Goal: Task Accomplishment & Management: Use online tool/utility

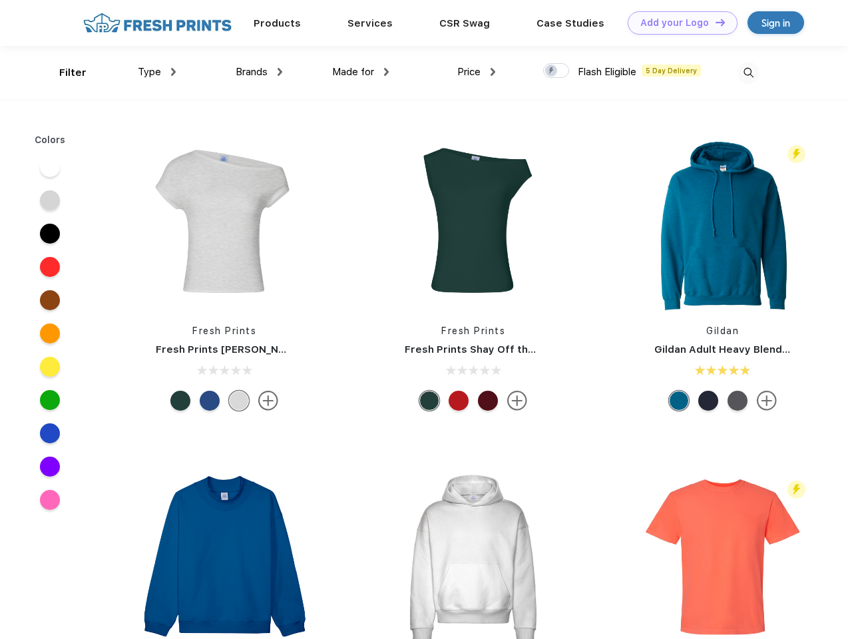
click at [678, 23] on link "Add your Logo Design Tool" at bounding box center [683, 22] width 110 height 23
click at [0, 0] on div "Design Tool" at bounding box center [0, 0] width 0 height 0
click at [715, 22] on link "Add your Logo Design Tool" at bounding box center [683, 22] width 110 height 23
click at [64, 73] on div "Filter" at bounding box center [72, 72] width 27 height 15
click at [157, 72] on span "Type" at bounding box center [149, 72] width 23 height 12
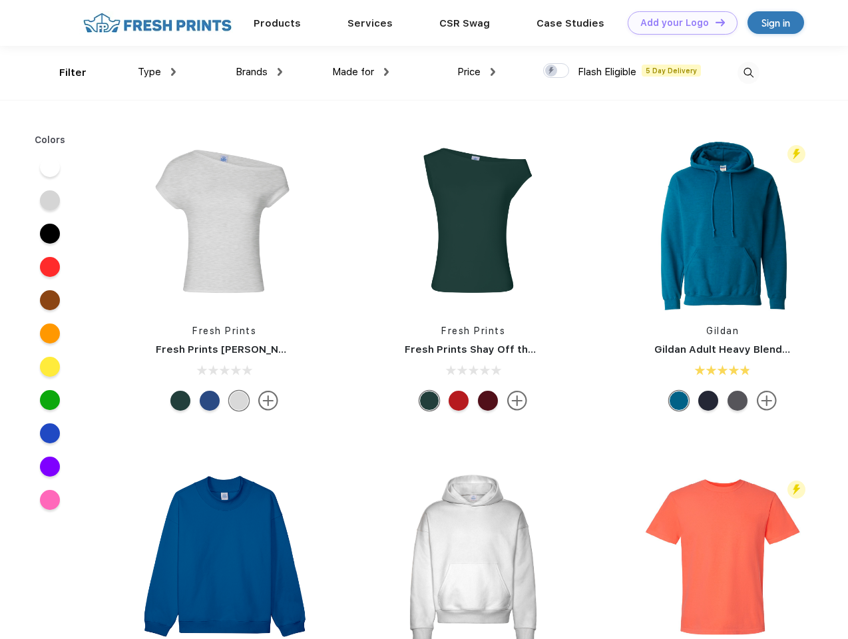
click at [259, 72] on span "Brands" at bounding box center [252, 72] width 32 height 12
click at [361, 72] on span "Made for" at bounding box center [353, 72] width 42 height 12
click at [477, 72] on span "Price" at bounding box center [469, 72] width 23 height 12
click at [557, 71] on div at bounding box center [556, 70] width 26 height 15
click at [552, 71] on input "checkbox" at bounding box center [547, 67] width 9 height 9
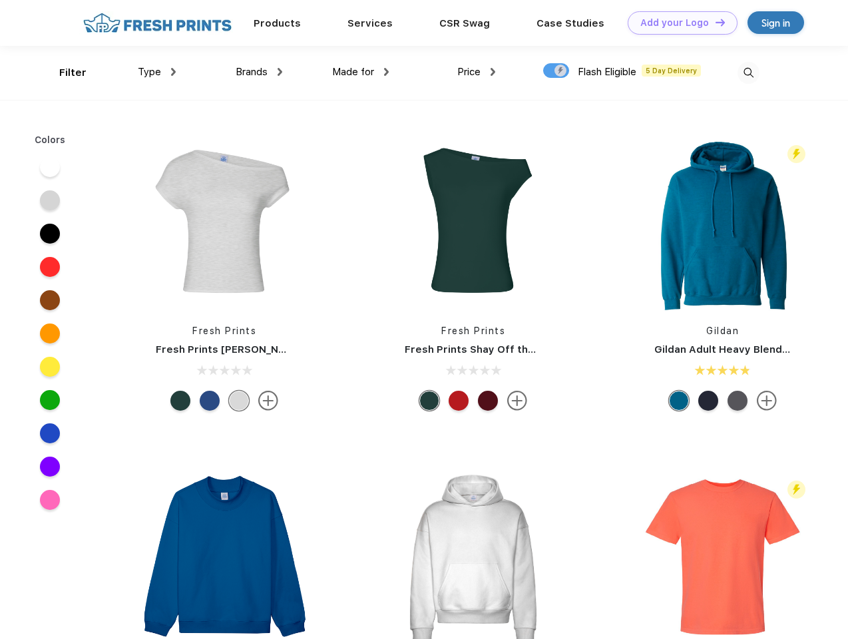
click at [749, 73] on img at bounding box center [749, 73] width 22 height 22
